Goal: Task Accomplishment & Management: Use online tool/utility

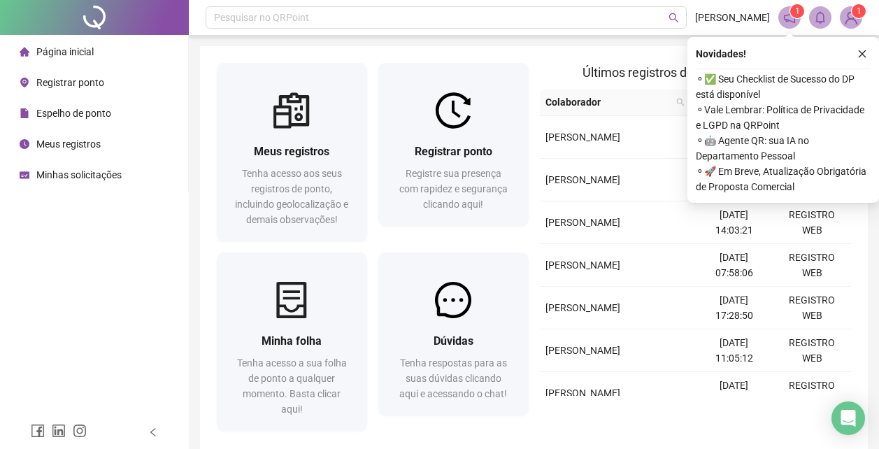
click at [94, 84] on span "Registrar ponto" at bounding box center [70, 82] width 68 height 11
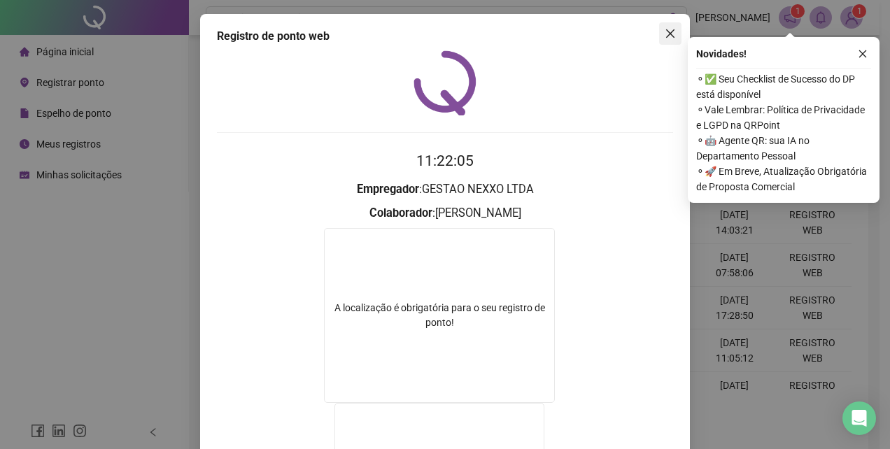
click at [667, 33] on icon "close" at bounding box center [669, 33] width 11 height 11
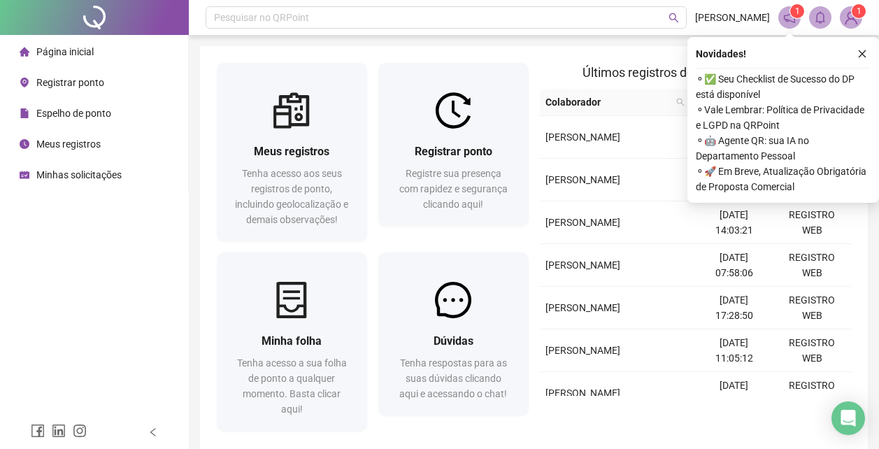
click at [85, 79] on span "Registrar ponto" at bounding box center [70, 82] width 68 height 11
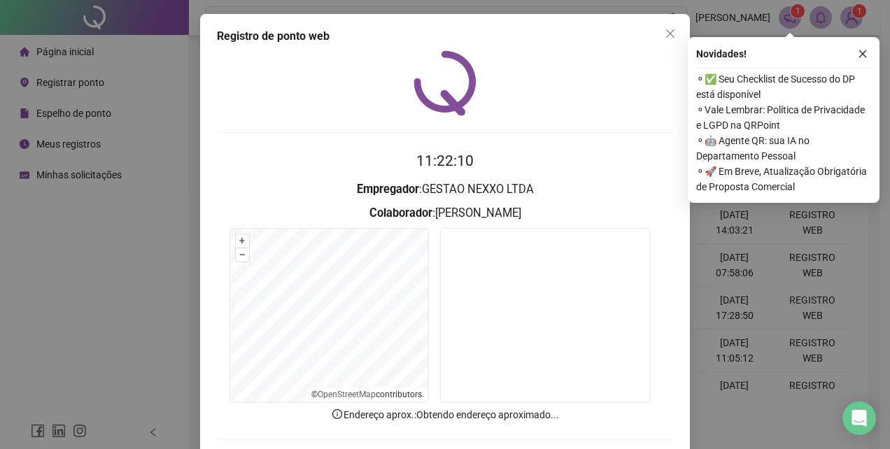
scroll to position [66, 0]
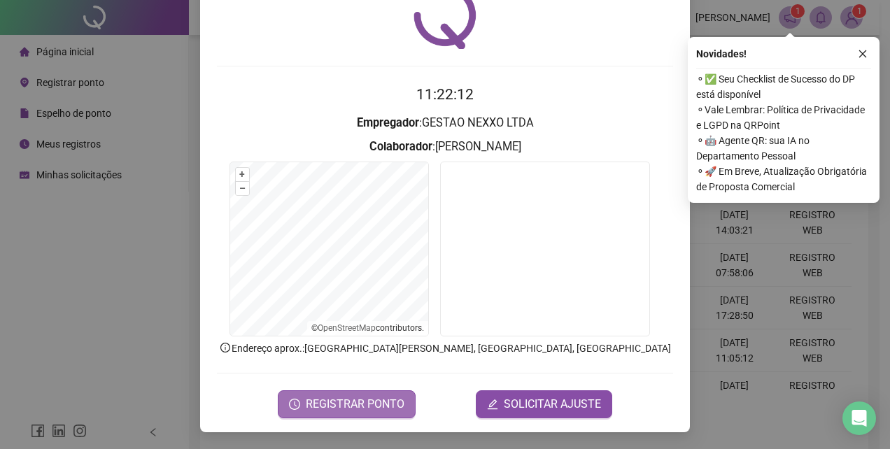
click at [360, 404] on span "REGISTRAR PONTO" at bounding box center [355, 404] width 99 height 17
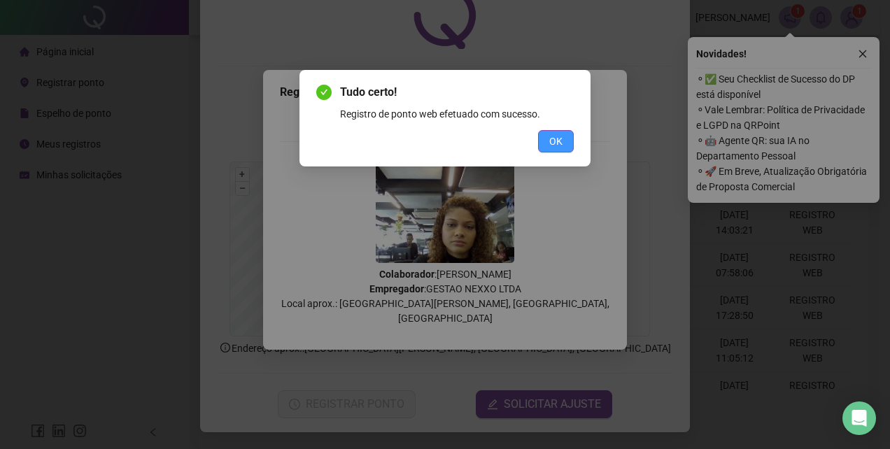
click at [563, 142] on button "OK" at bounding box center [556, 141] width 36 height 22
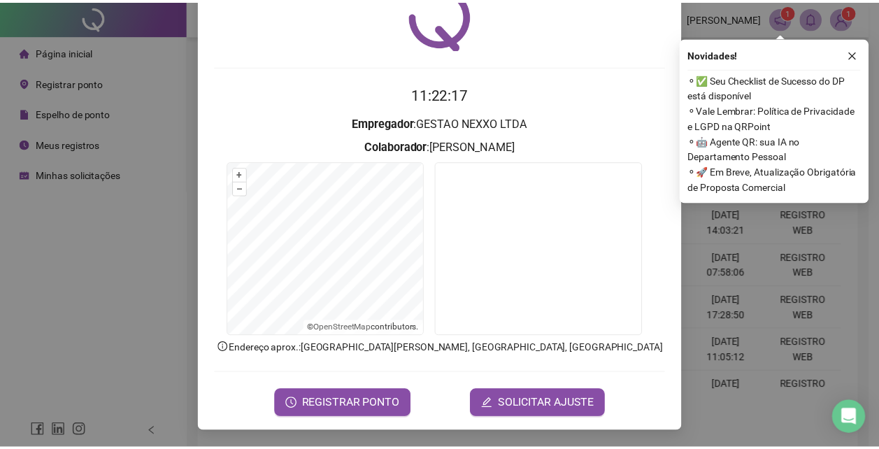
scroll to position [0, 0]
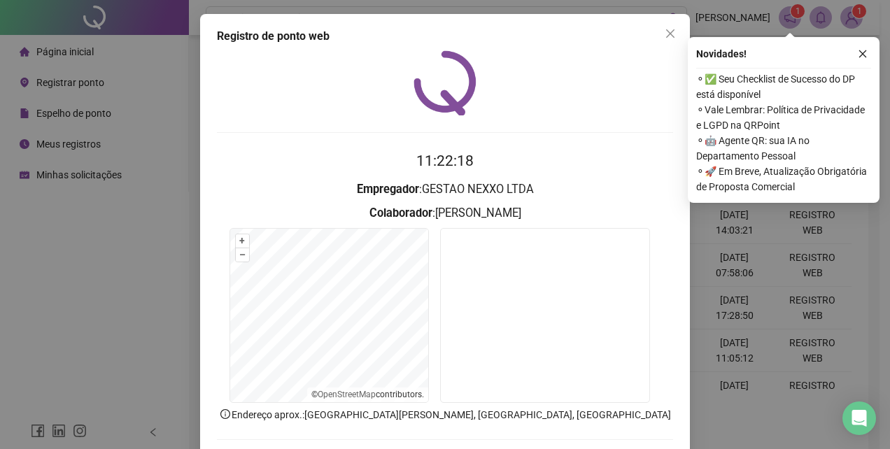
drag, startPoint x: 661, startPoint y: 29, endPoint x: 774, endPoint y: 49, distance: 115.1
click at [664, 29] on icon "close" at bounding box center [669, 33] width 11 height 11
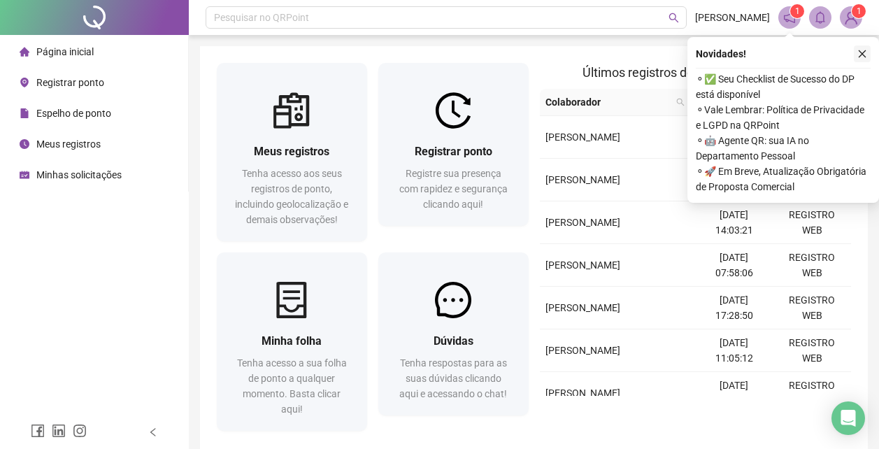
click at [861, 52] on icon "close" at bounding box center [862, 54] width 10 height 10
